Goal: Transaction & Acquisition: Download file/media

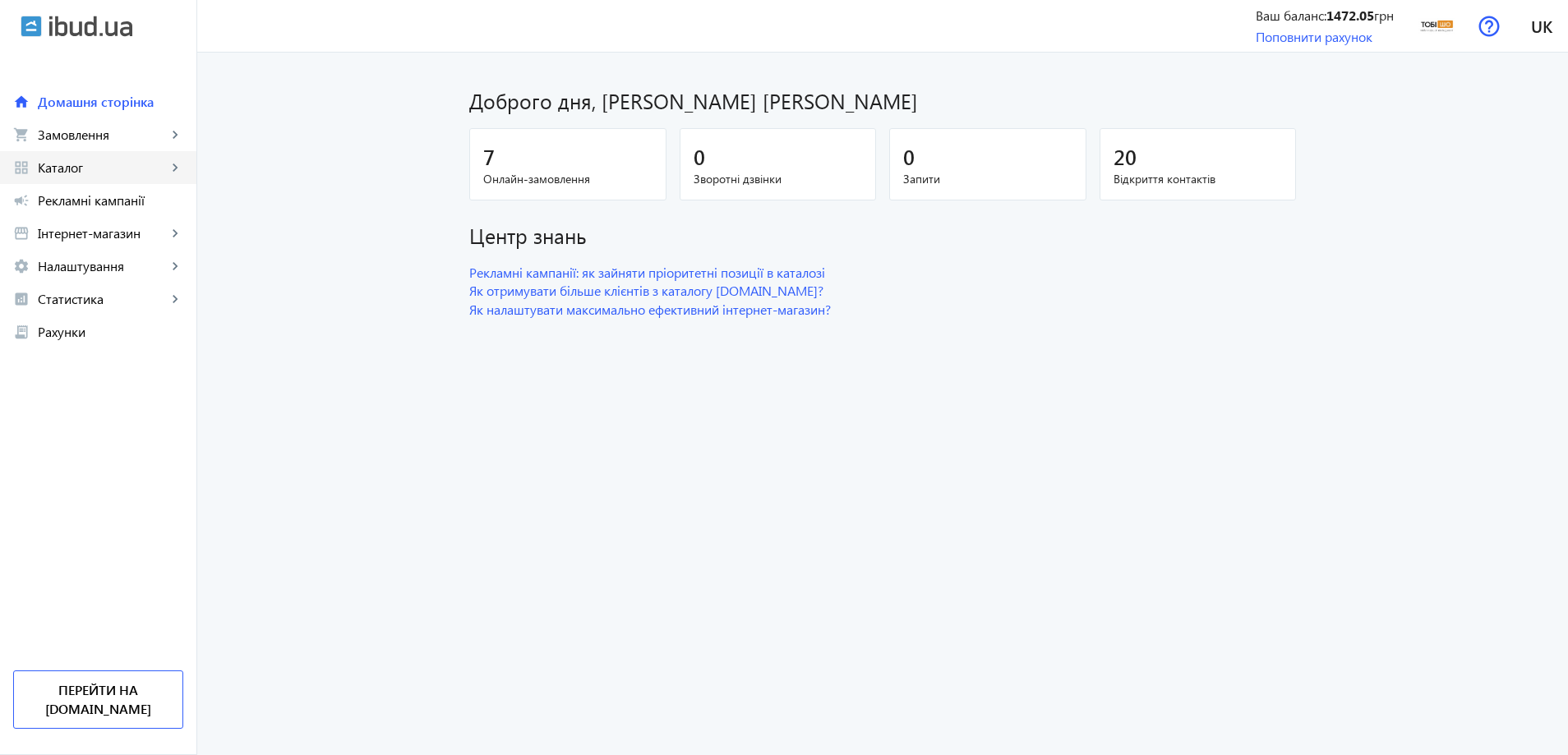
click at [57, 155] on link "grid_view Каталог keyboard_arrow_right" at bounding box center [98, 167] width 196 height 32
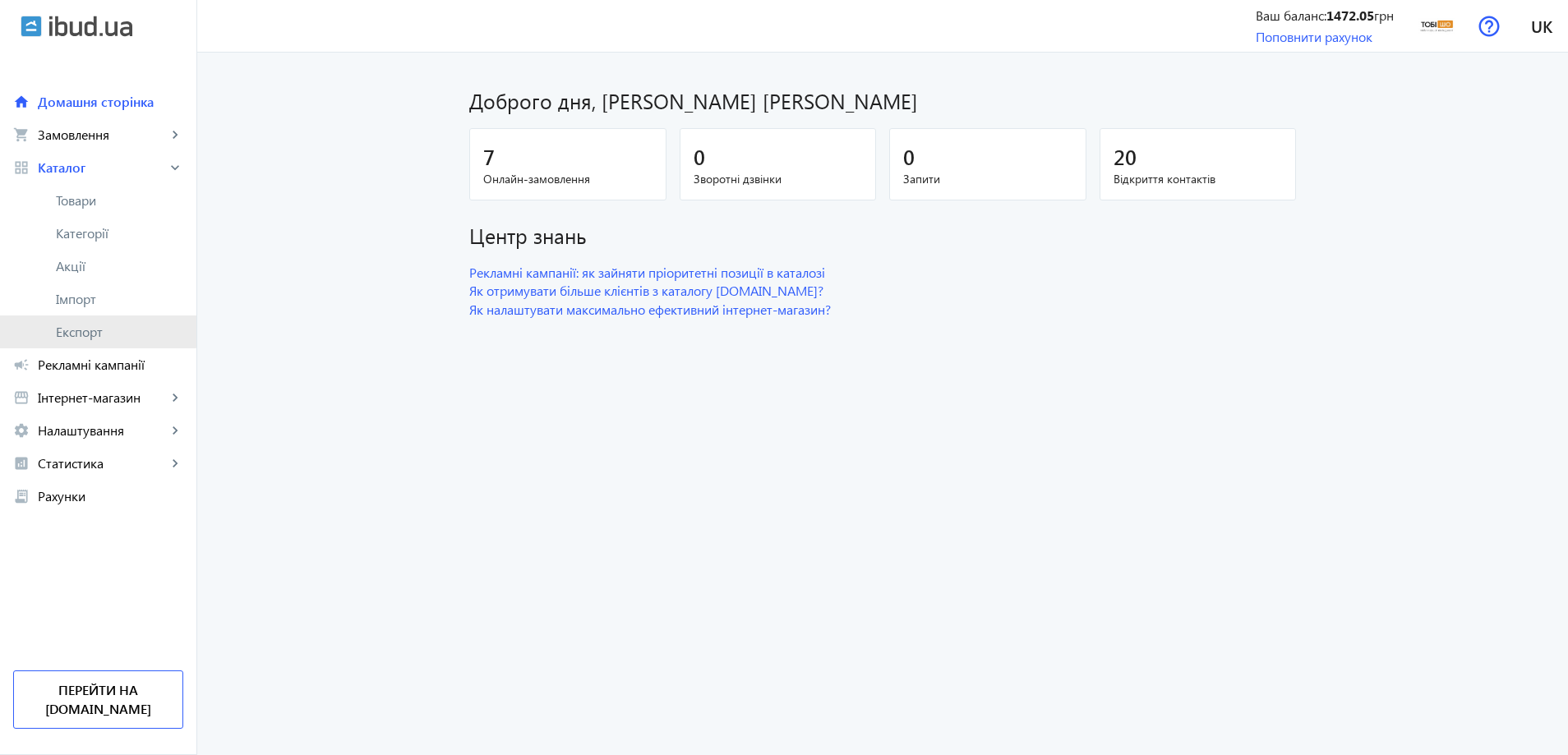
click at [93, 324] on span "Експорт" at bounding box center [119, 332] width 127 height 16
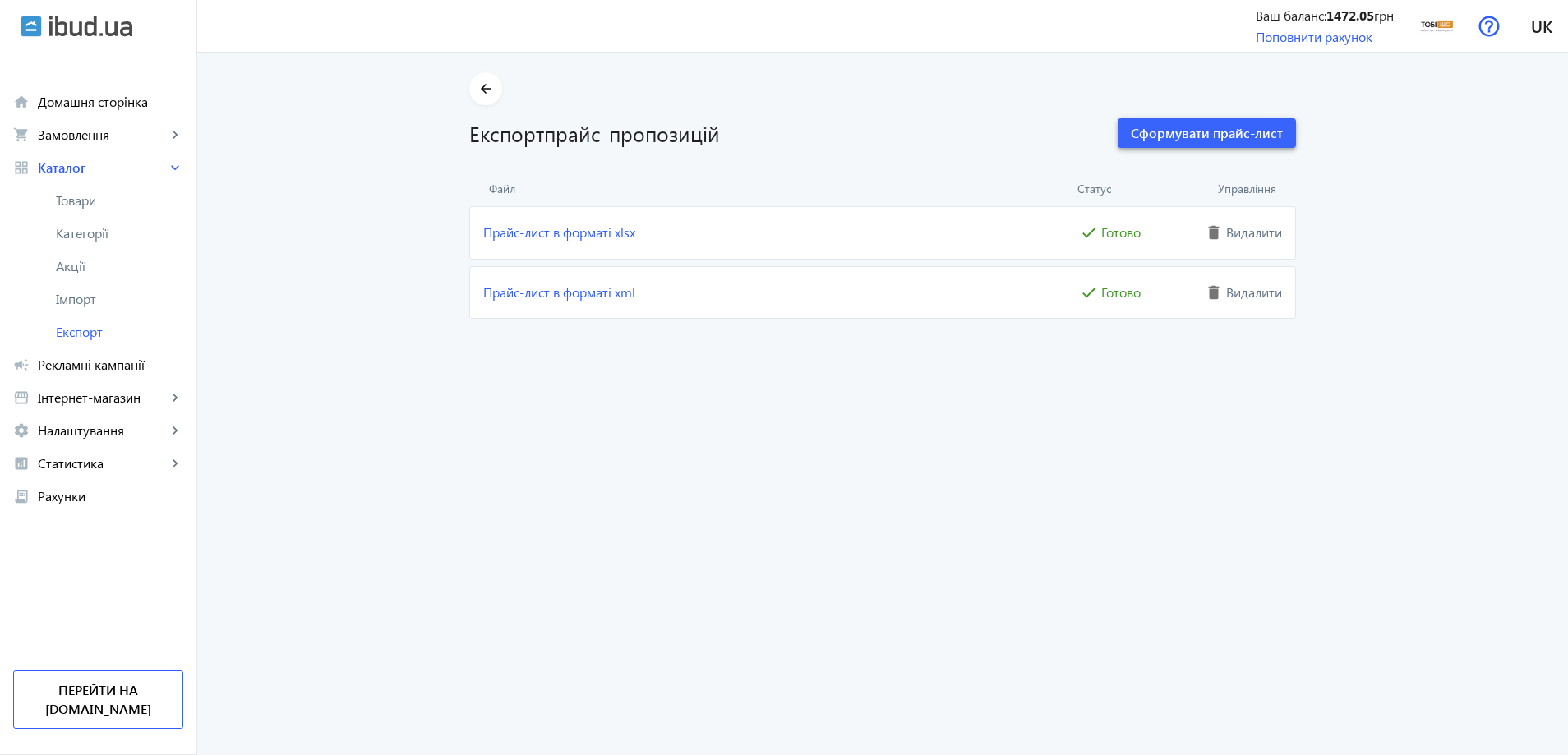
click at [1211, 150] on span "button" at bounding box center [1207, 133] width 178 height 39
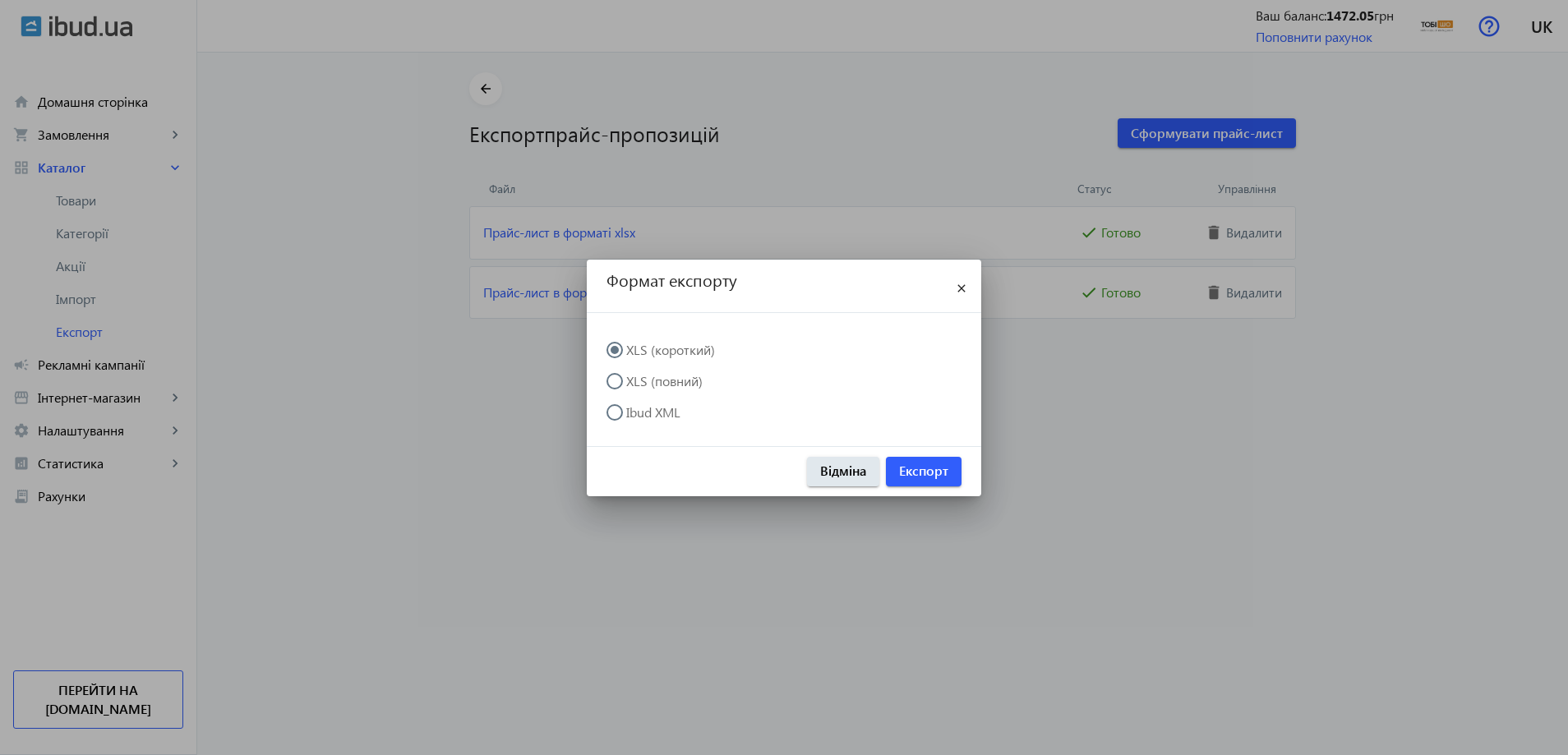
click at [663, 377] on label "XLS (повний)" at bounding box center [662, 381] width 79 height 13
click at [640, 377] on input "XLS (повний)" at bounding box center [622, 389] width 33 height 32
radio input "true"
click at [920, 464] on span "Експорт" at bounding box center [924, 470] width 50 height 18
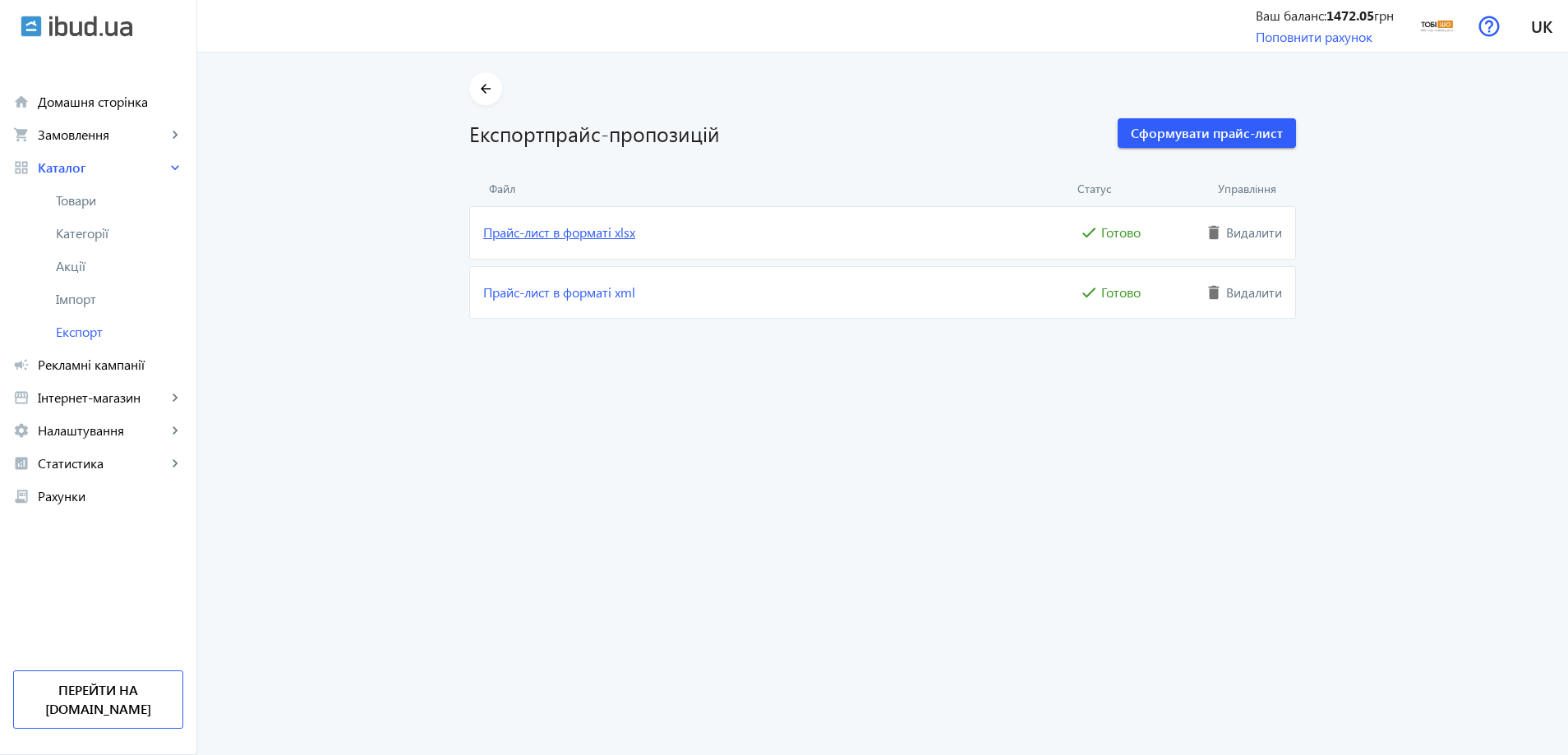
click at [596, 242] on link "Прайс-лист в форматі xlsx" at bounding box center [779, 232] width 593 height 18
